Goal: Task Accomplishment & Management: Manage account settings

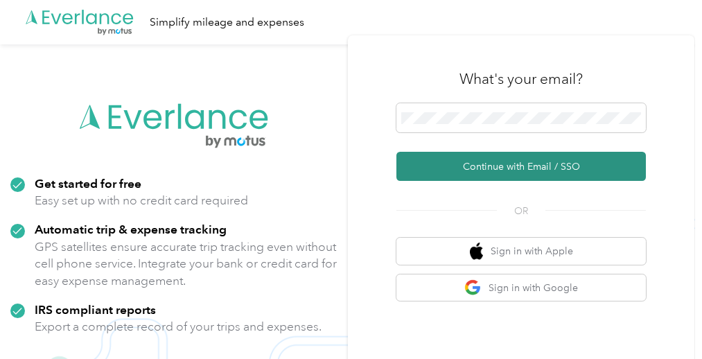
click at [503, 167] on button "Continue with Email / SSO" at bounding box center [520, 166] width 249 height 29
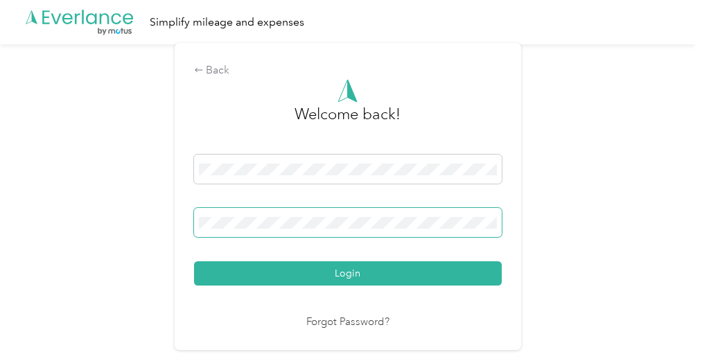
scroll to position [1, 0]
